Goal: Communication & Community: Answer question/provide support

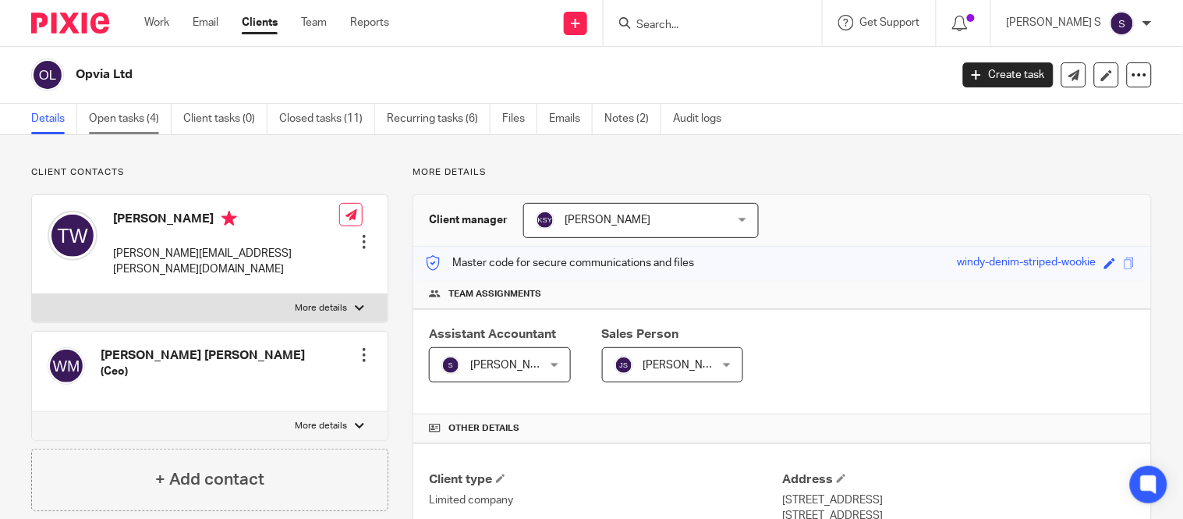
click at [126, 119] on link "Open tasks (4)" at bounding box center [130, 119] width 83 height 30
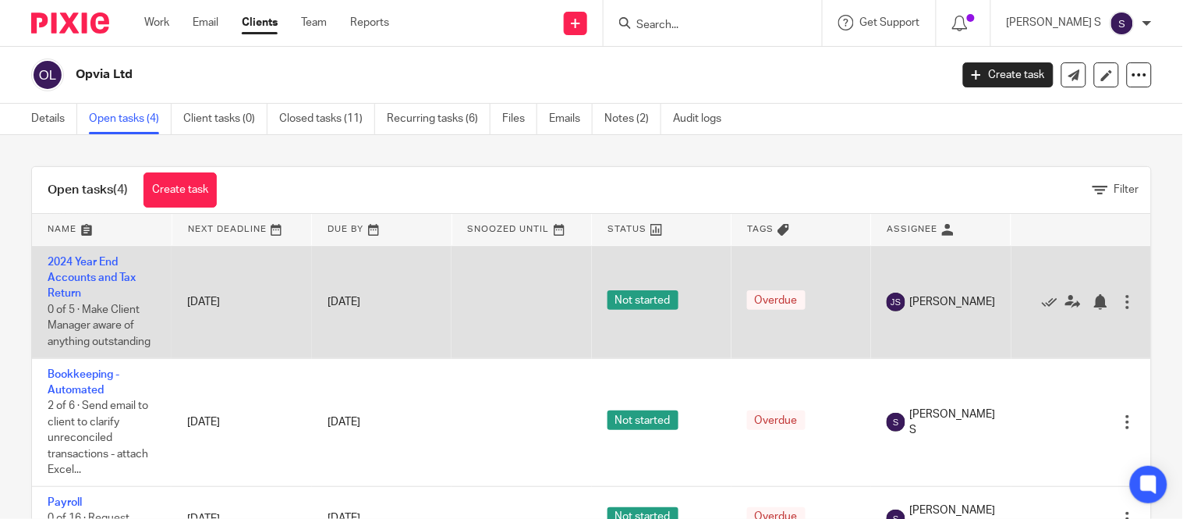
scroll to position [64, 0]
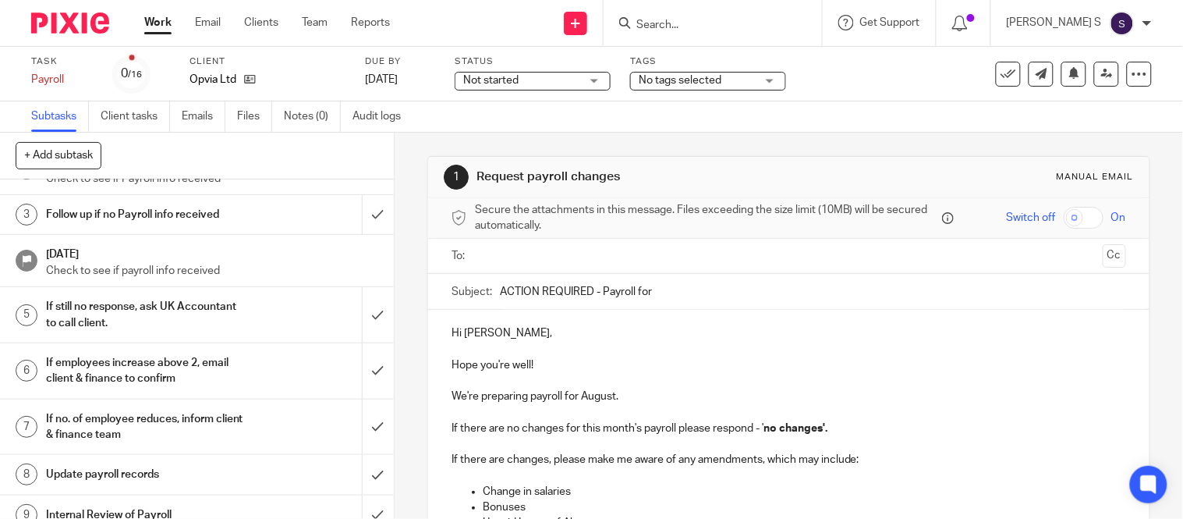
click at [682, 290] on input "ACTION REQUIRED - Payroll for" at bounding box center [813, 291] width 626 height 35
click at [650, 292] on input "ACTION REQUIRED - Payroll for [DATE]" at bounding box center [813, 291] width 626 height 35
type input "ACTION REQUIRED - Payroll for [DATE]"
click at [599, 250] on input "text" at bounding box center [788, 256] width 616 height 18
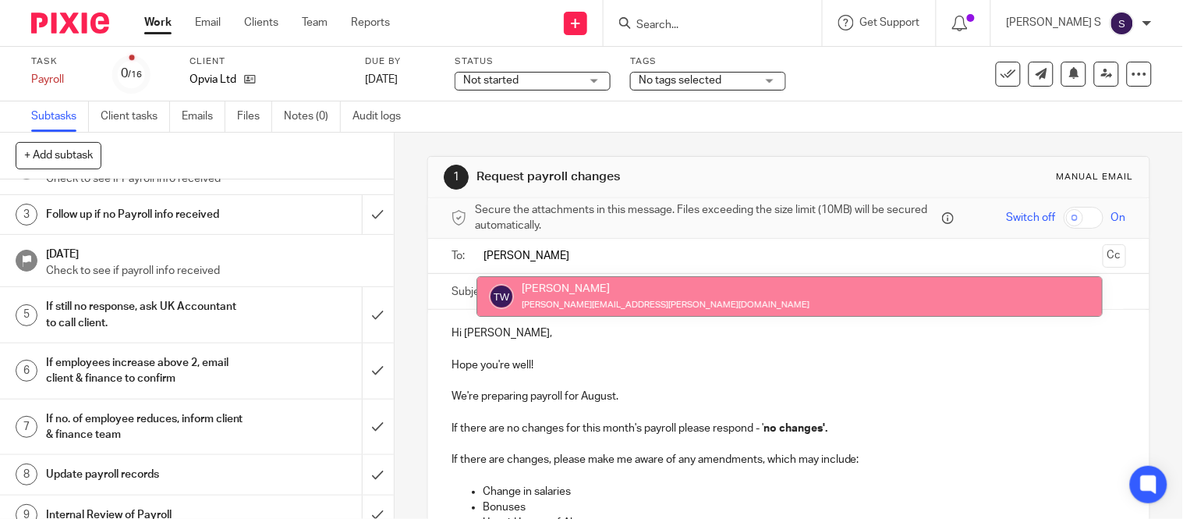
type input "[PERSON_NAME]"
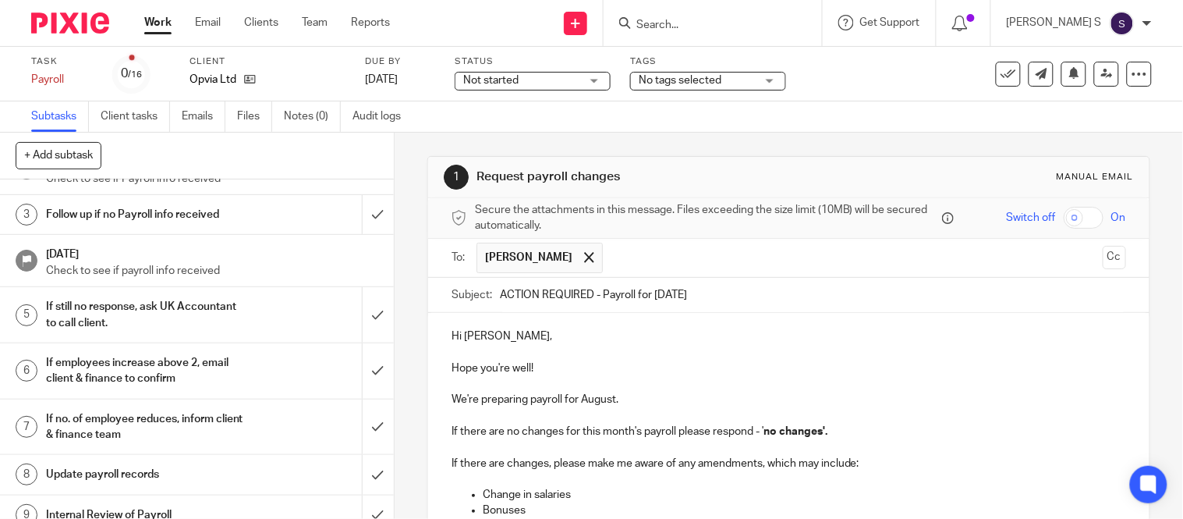
click at [1086, 271] on div "To: [PERSON_NAME] [PERSON_NAME] Cc" at bounding box center [789, 258] width 675 height 38
click at [1103, 264] on button "Cc" at bounding box center [1114, 257] width 23 height 23
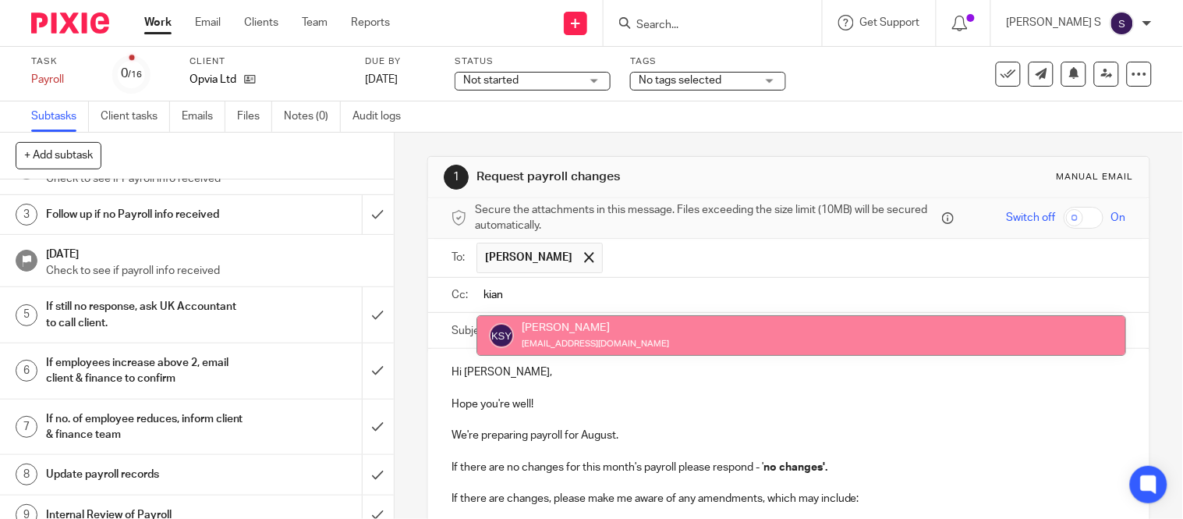
type input "kian"
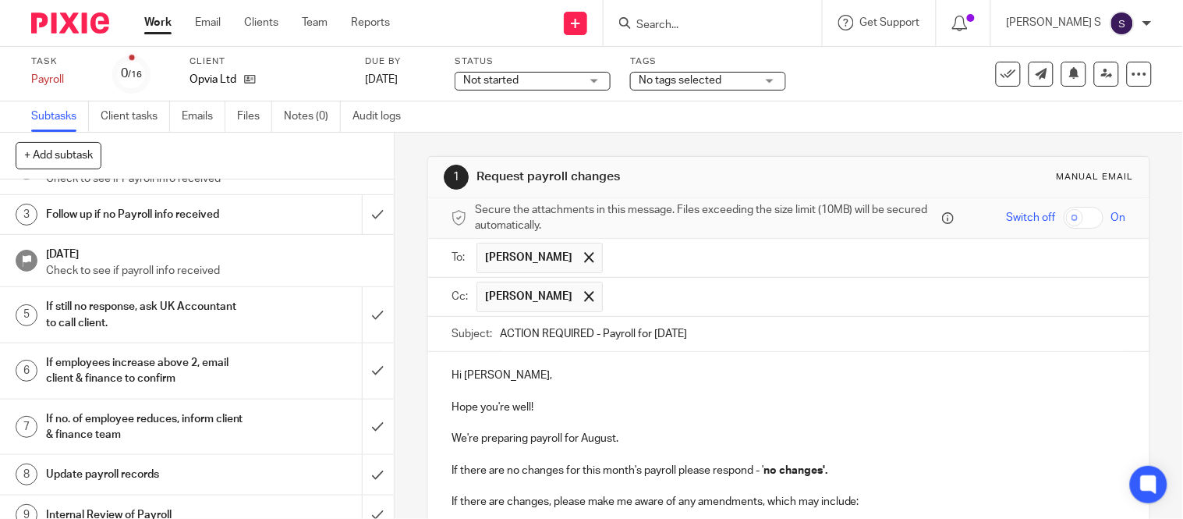
click at [746, 299] on input "text" at bounding box center [865, 297] width 508 height 30
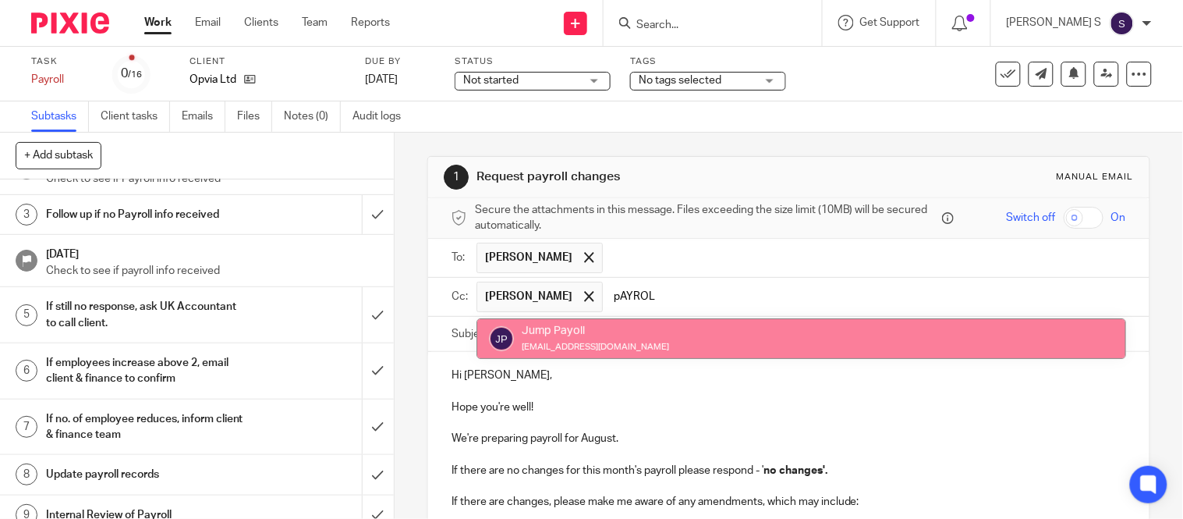
type input "pAYROL"
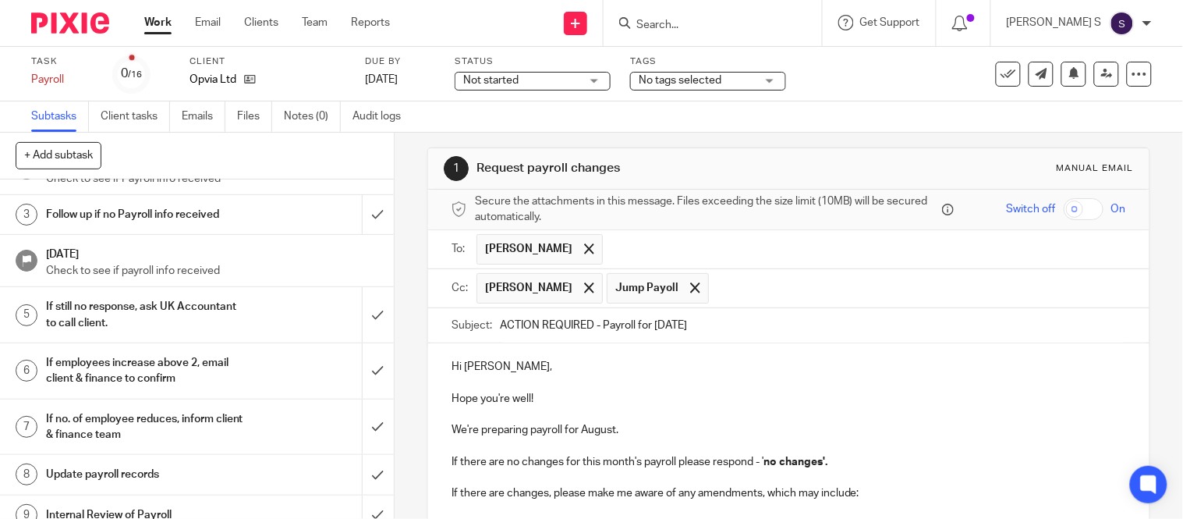
scroll to position [14, 0]
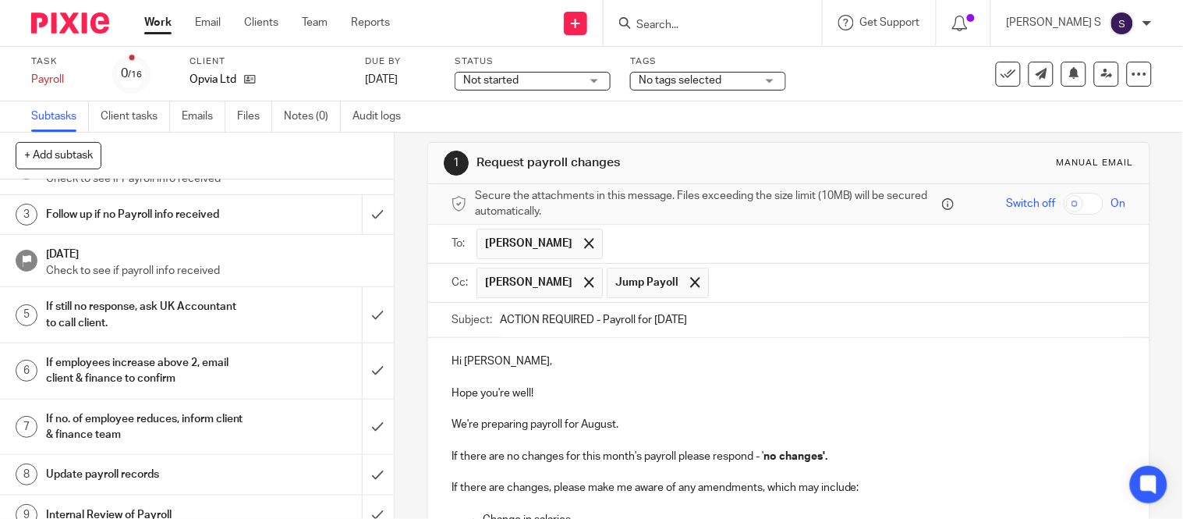
click at [715, 331] on input "ACTION REQUIRED - Payroll for [DATE]" at bounding box center [813, 320] width 626 height 35
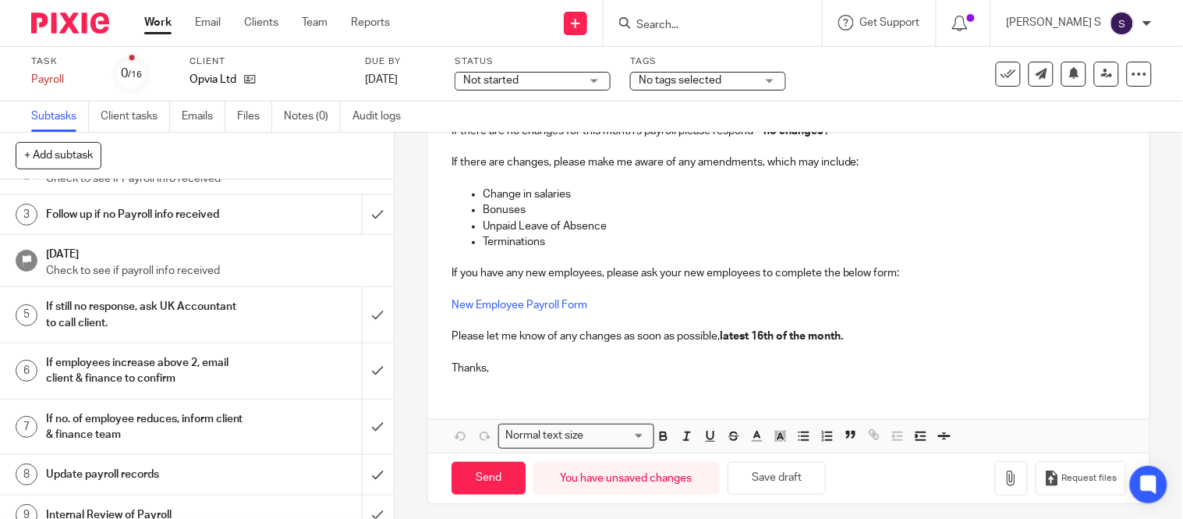
scroll to position [349, 0]
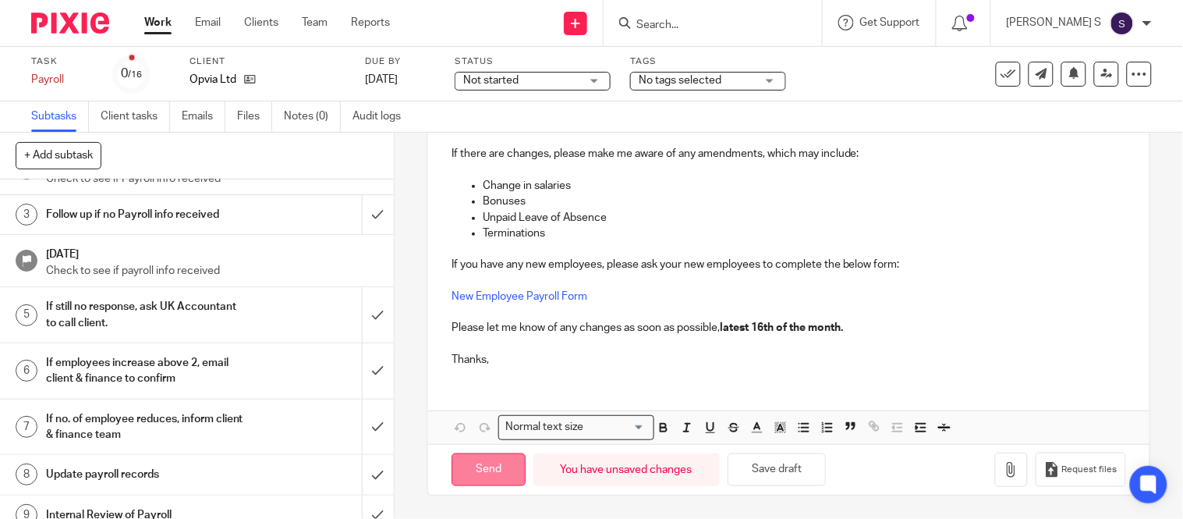
type input "ACTION REQUIRED - Payroll for [DATE]."
click at [489, 466] on input "Send" at bounding box center [489, 470] width 74 height 34
type input "Sent"
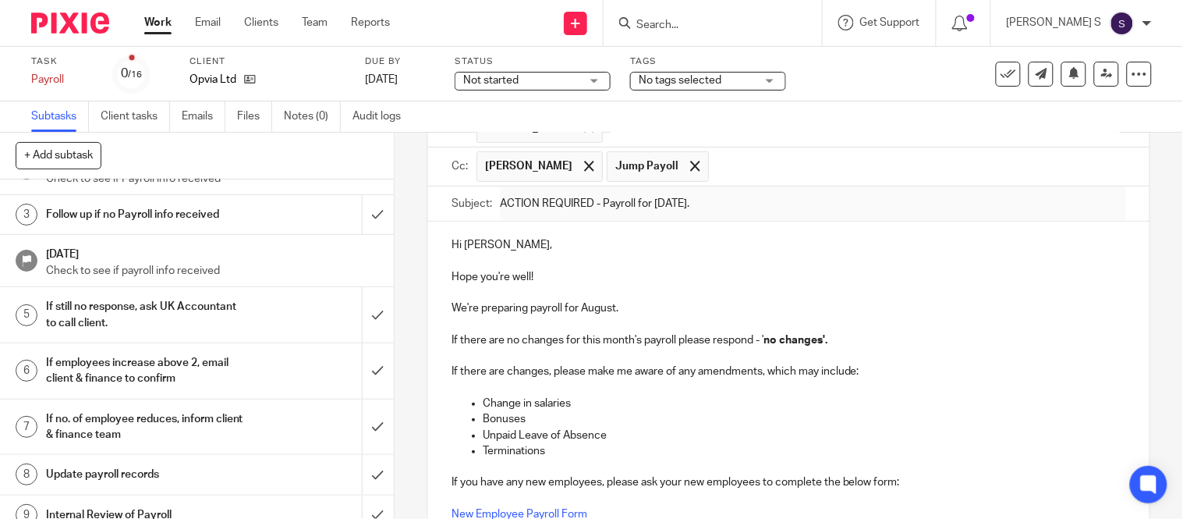
scroll to position [129, 0]
